Goal: Navigation & Orientation: Find specific page/section

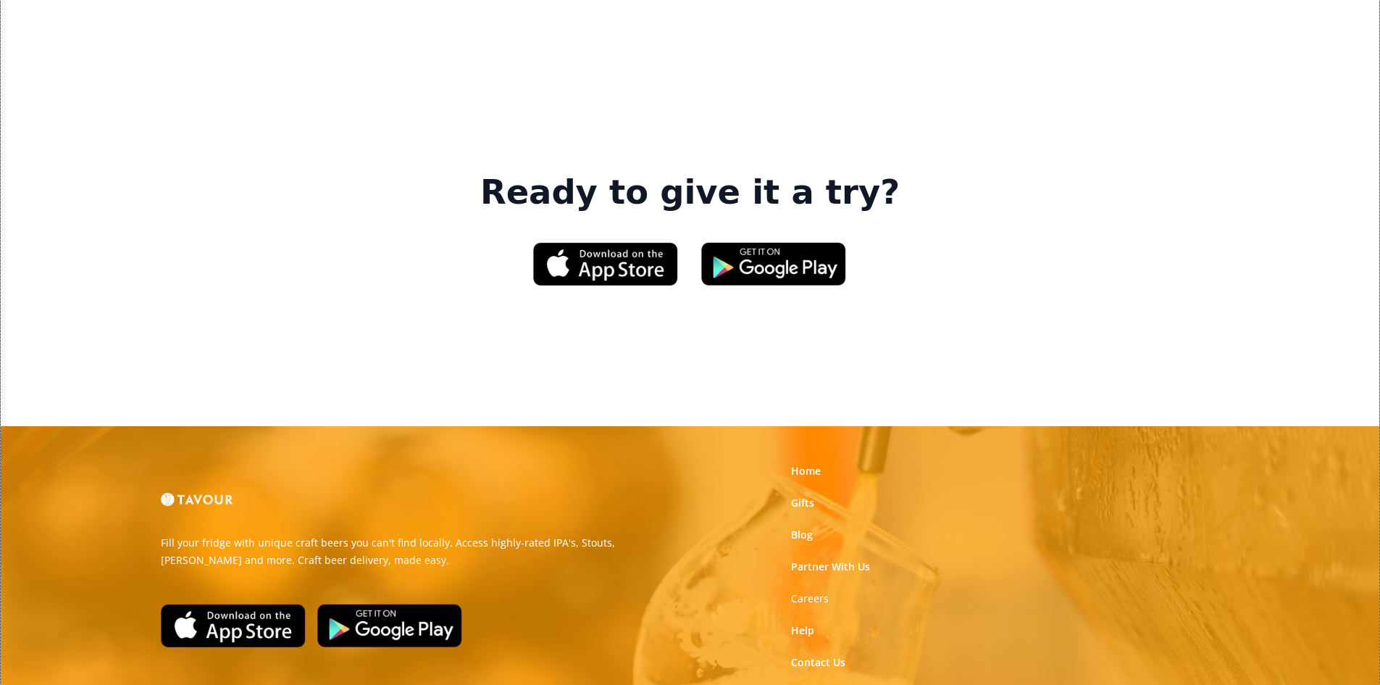
scroll to position [2199, 0]
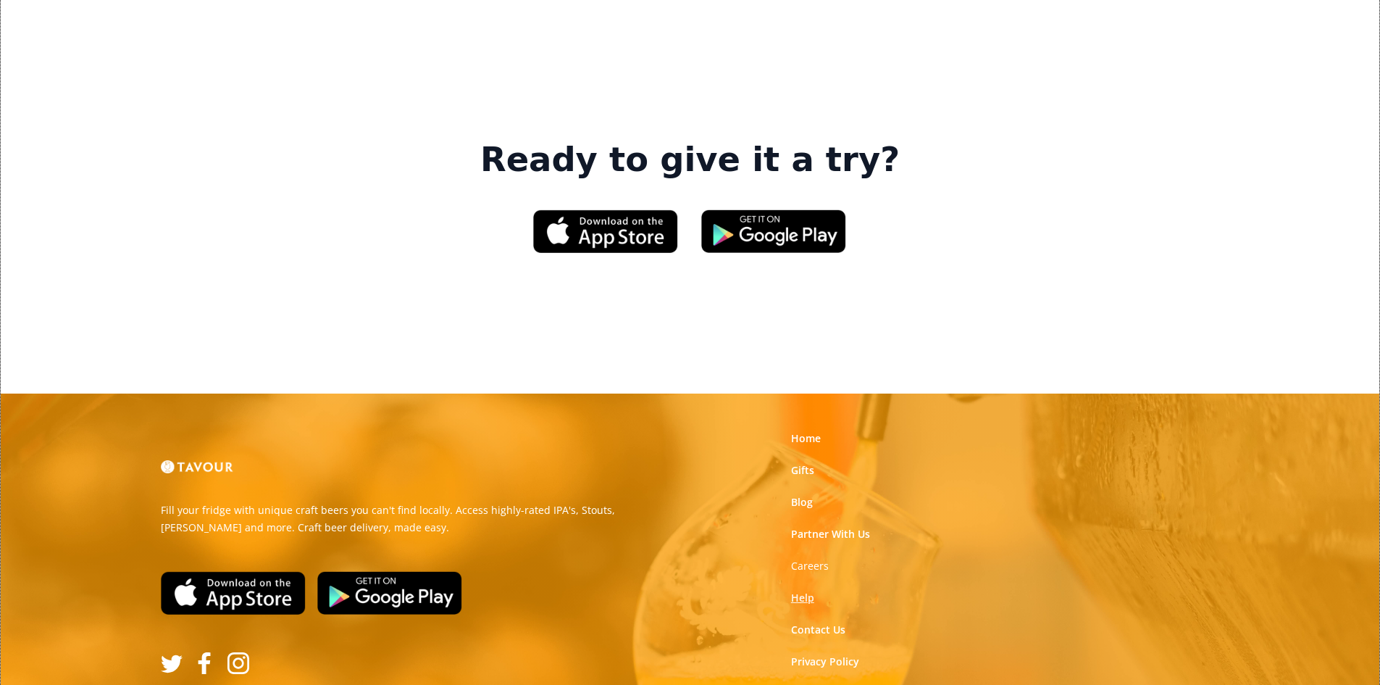
click at [804, 590] on link "Help" at bounding box center [802, 597] width 23 height 14
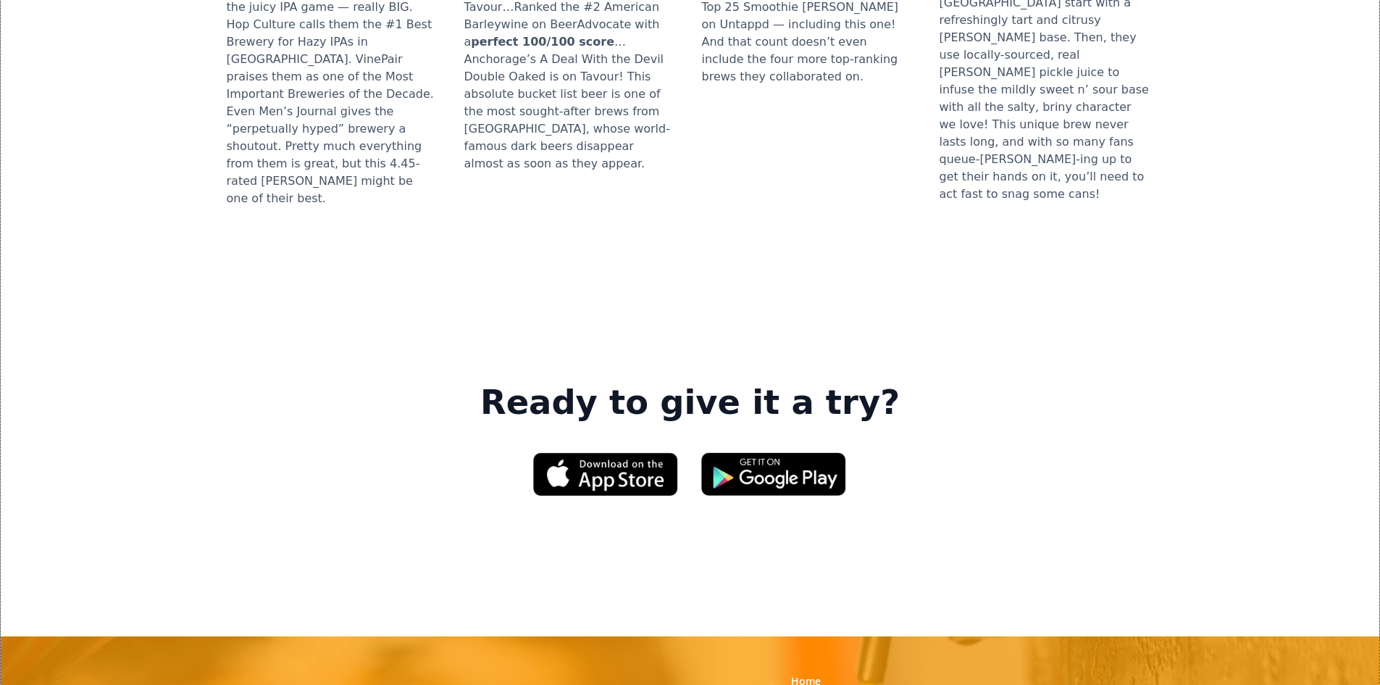
scroll to position [2199, 0]
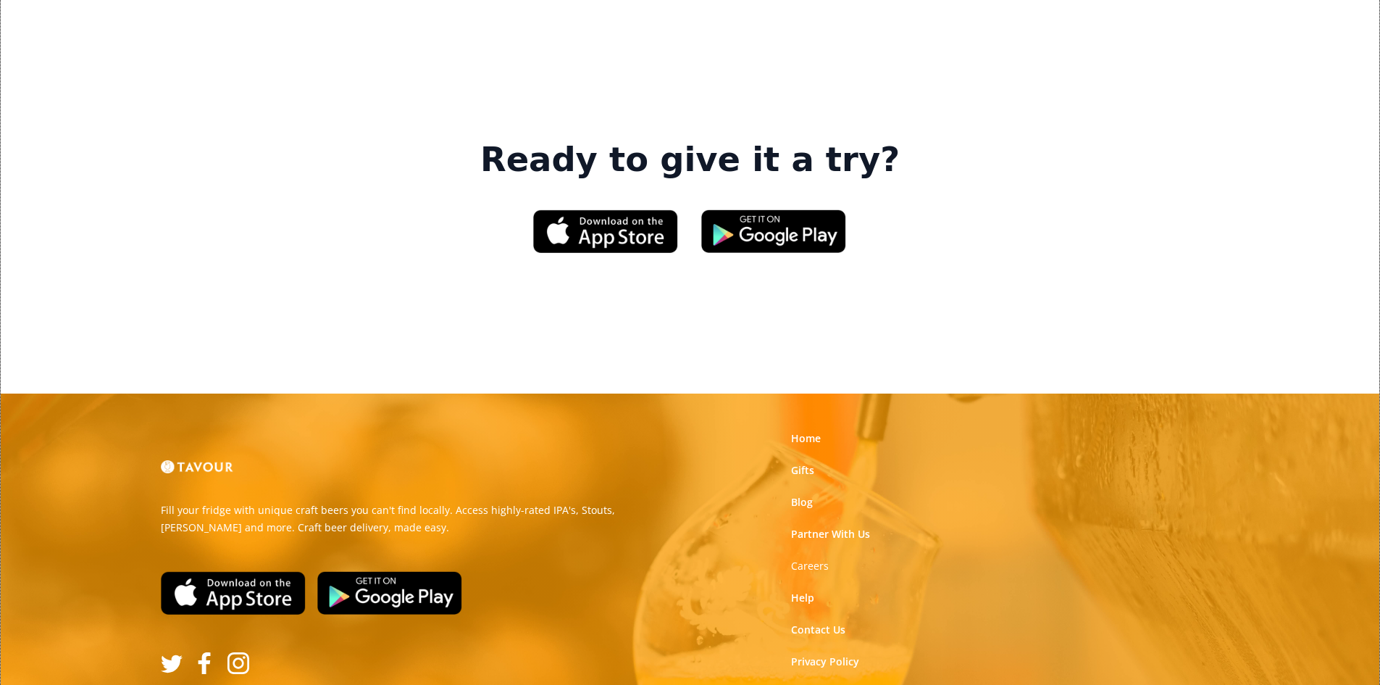
click at [825, 684] on link "Terms of Use" at bounding box center [823, 693] width 64 height 14
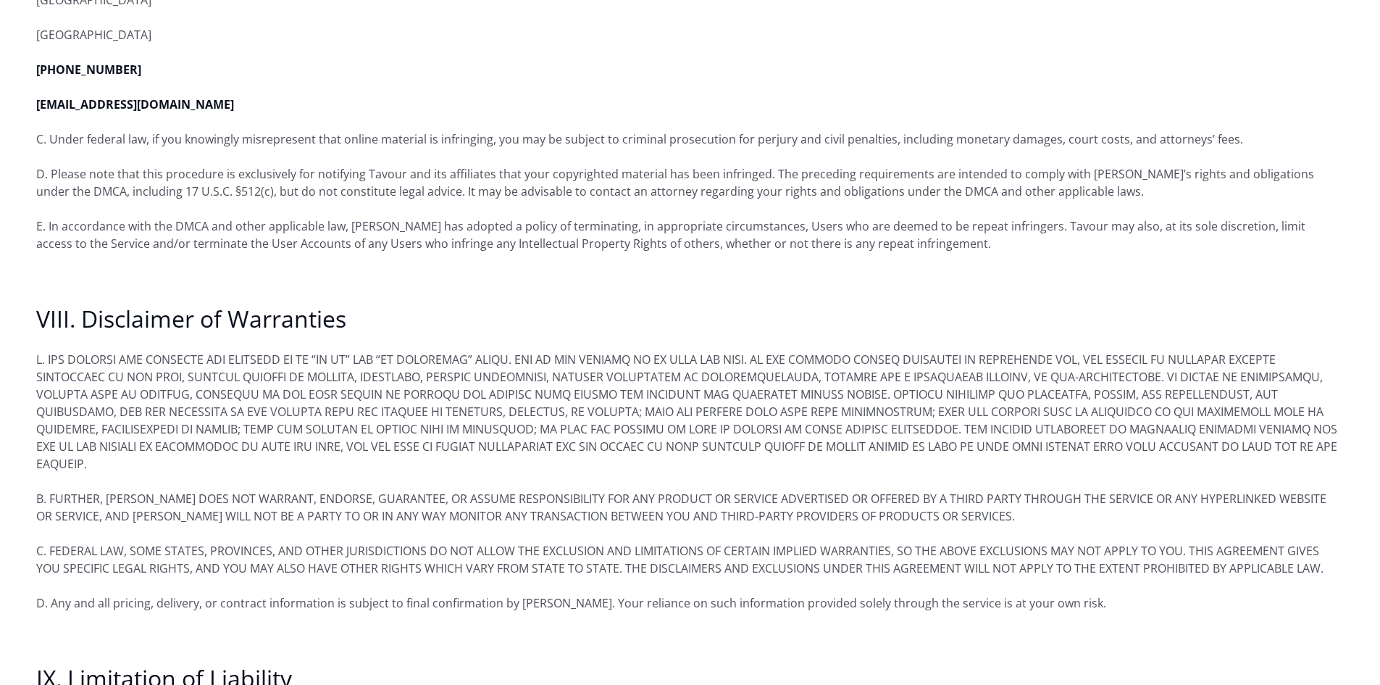
scroll to position [5217, 0]
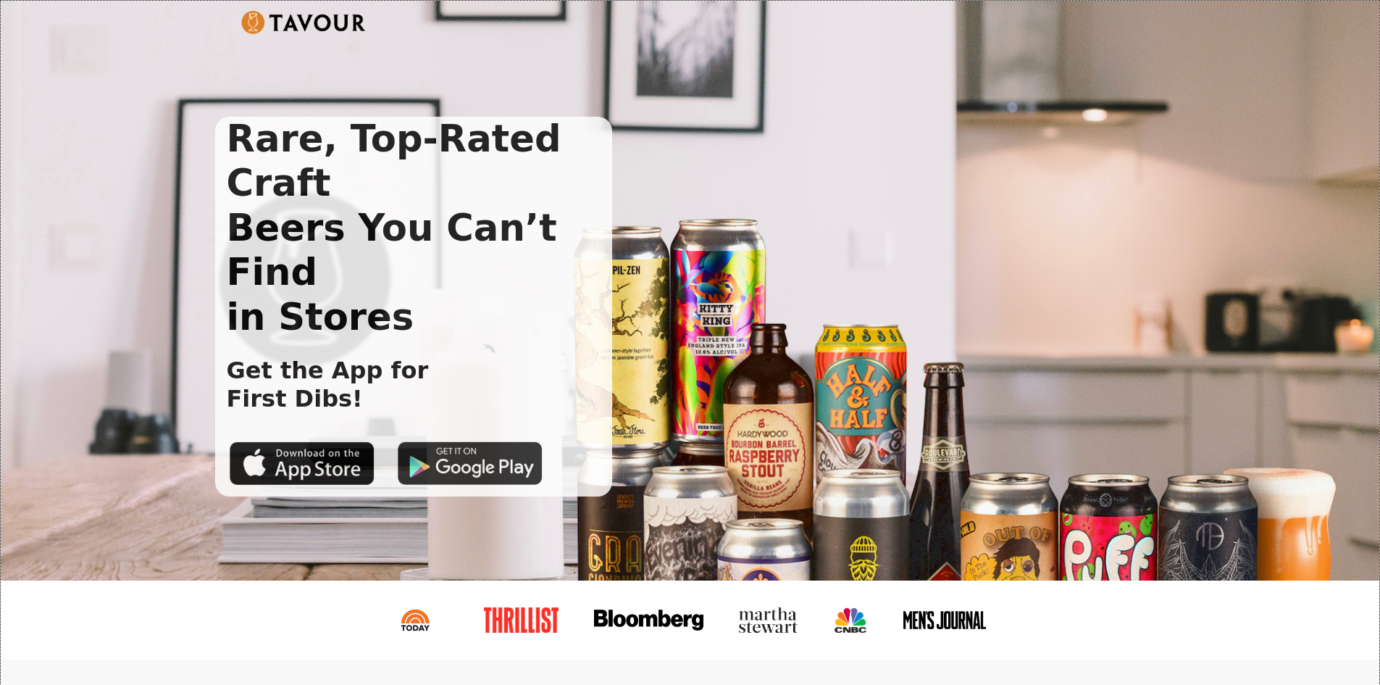
click at [462, 441] on img at bounding box center [470, 462] width 145 height 43
